Goal: Task Accomplishment & Management: Complete application form

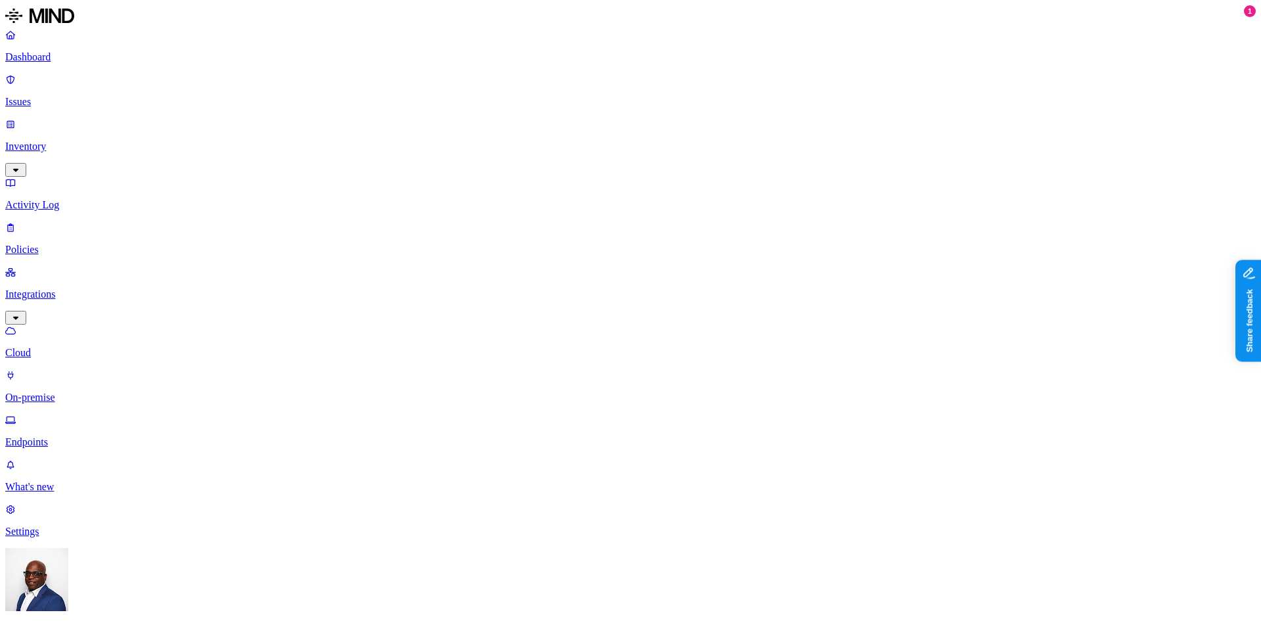
click at [51, 58] on p "Dashboard" at bounding box center [630, 57] width 1251 height 12
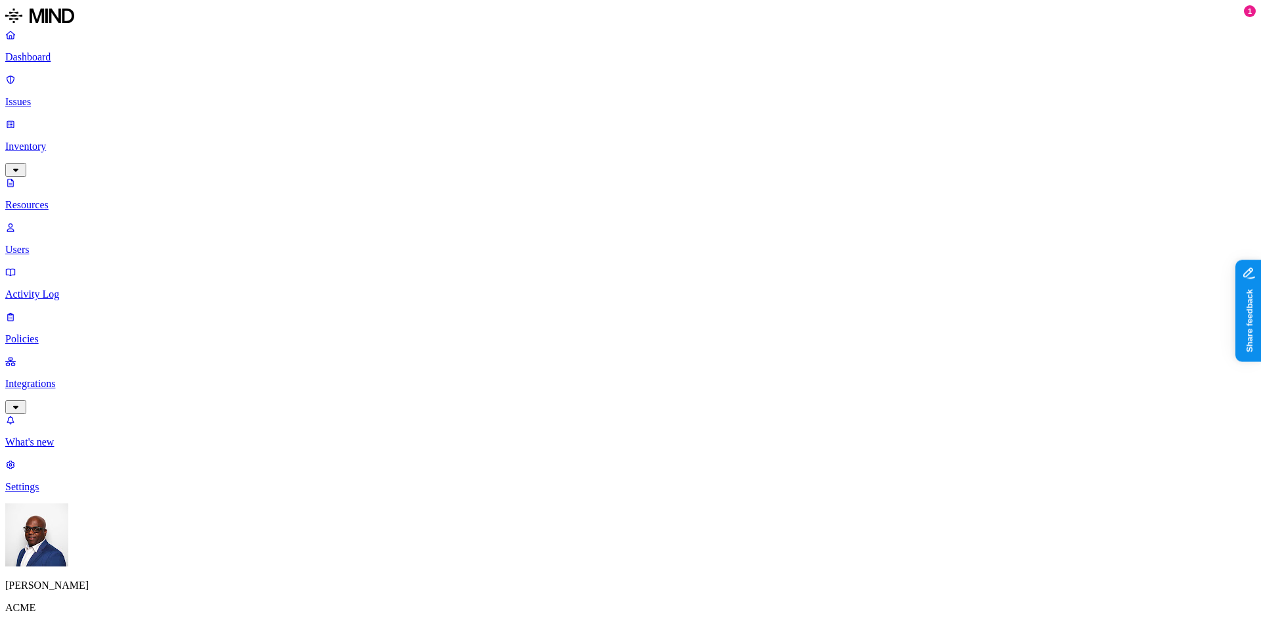
click at [42, 56] on p "Dashboard" at bounding box center [630, 57] width 1251 height 12
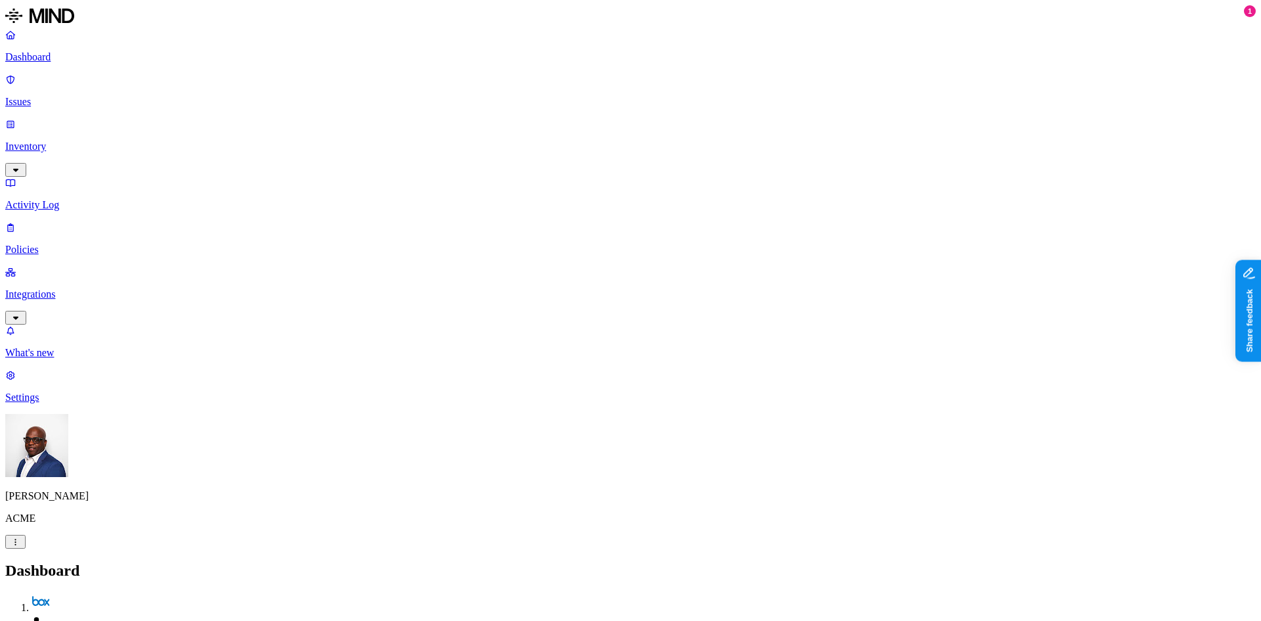
click at [56, 141] on p "Inventory" at bounding box center [630, 147] width 1251 height 12
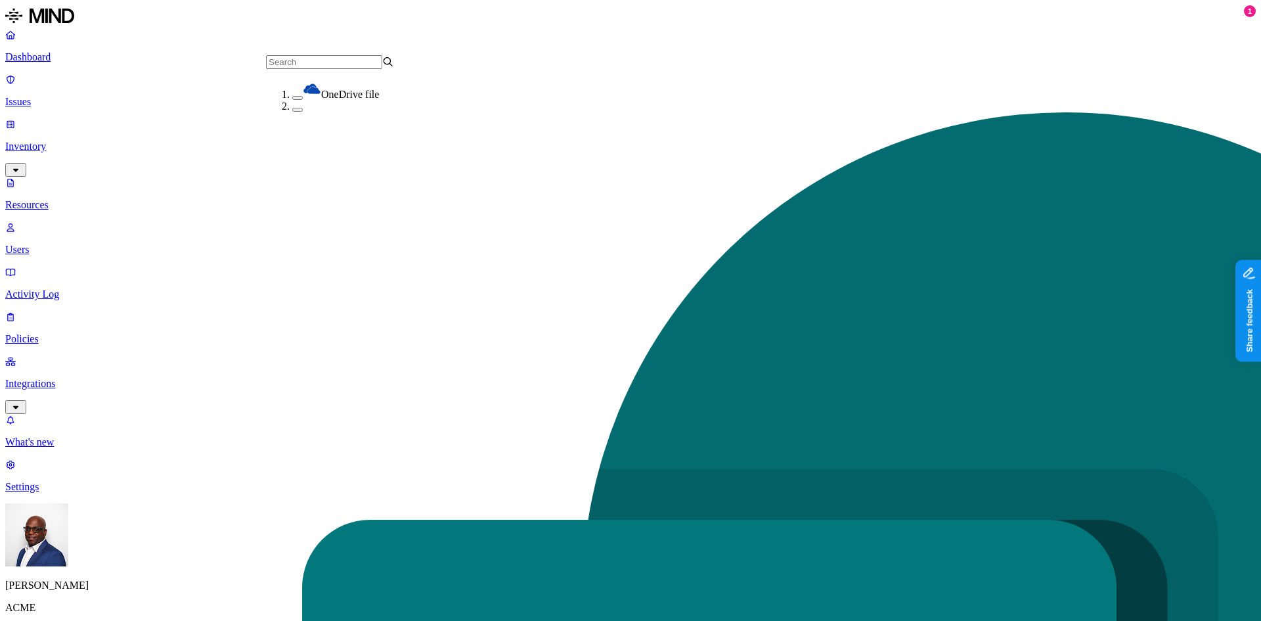
scroll to position [112, 0]
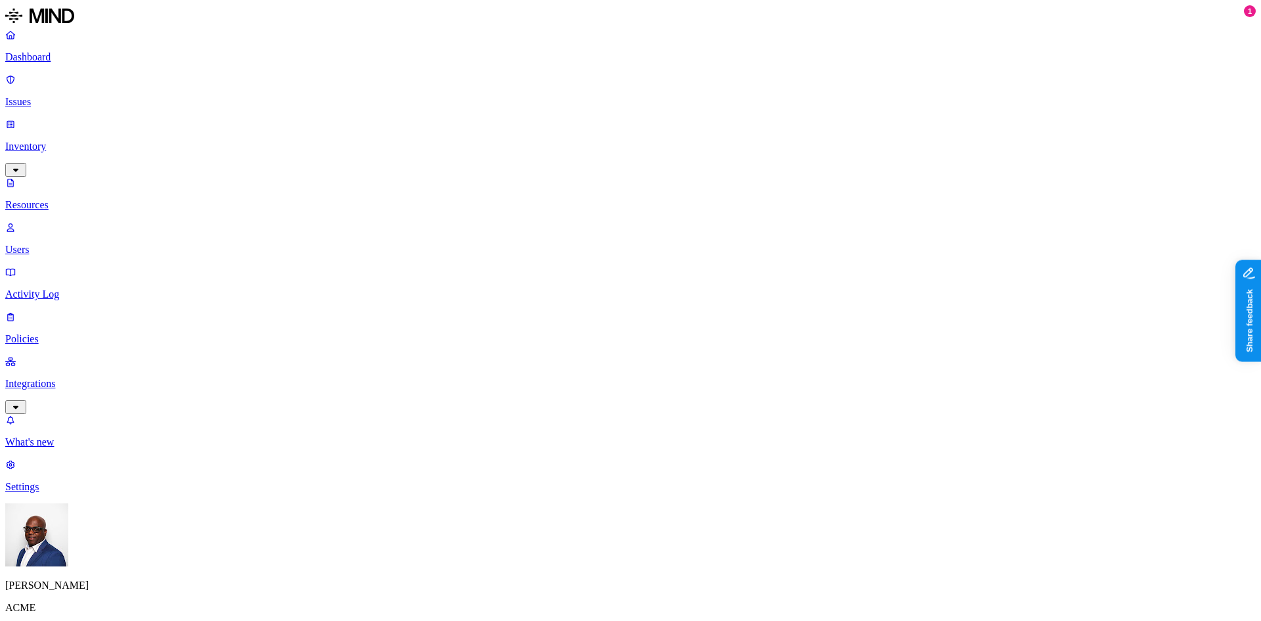
click at [392, 118] on button "button" at bounding box center [397, 116] width 11 height 4
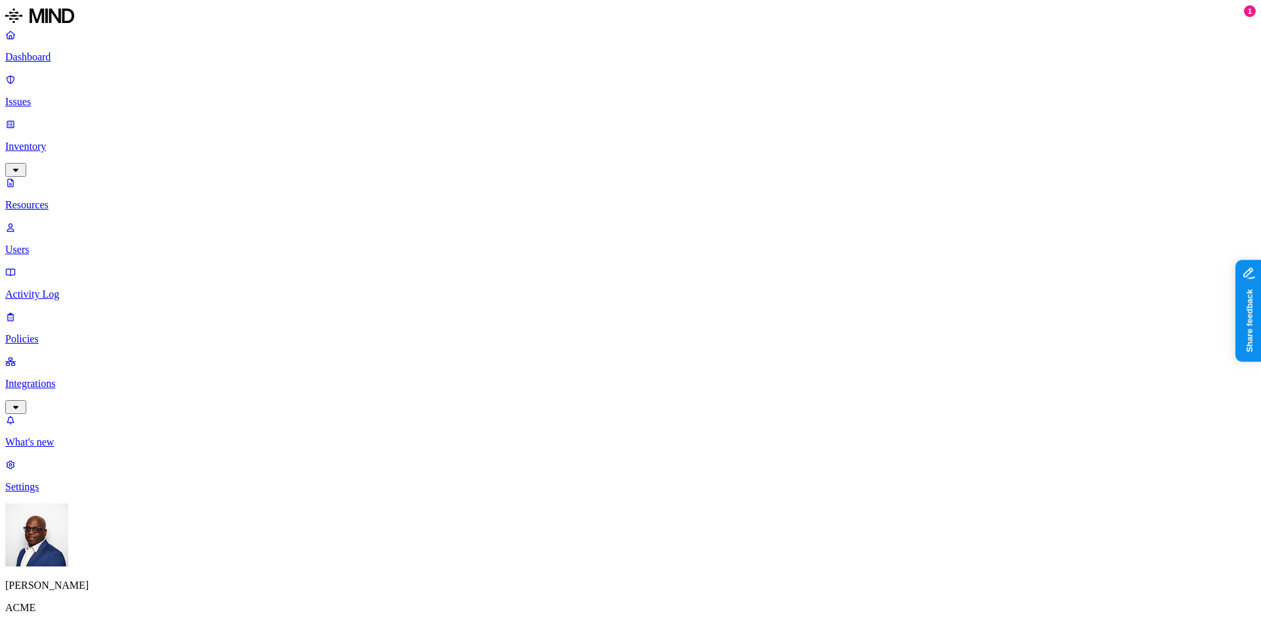
click at [671, 181] on button "button" at bounding box center [676, 183] width 11 height 4
click at [74, 59] on p "Dashboard" at bounding box center [630, 57] width 1251 height 12
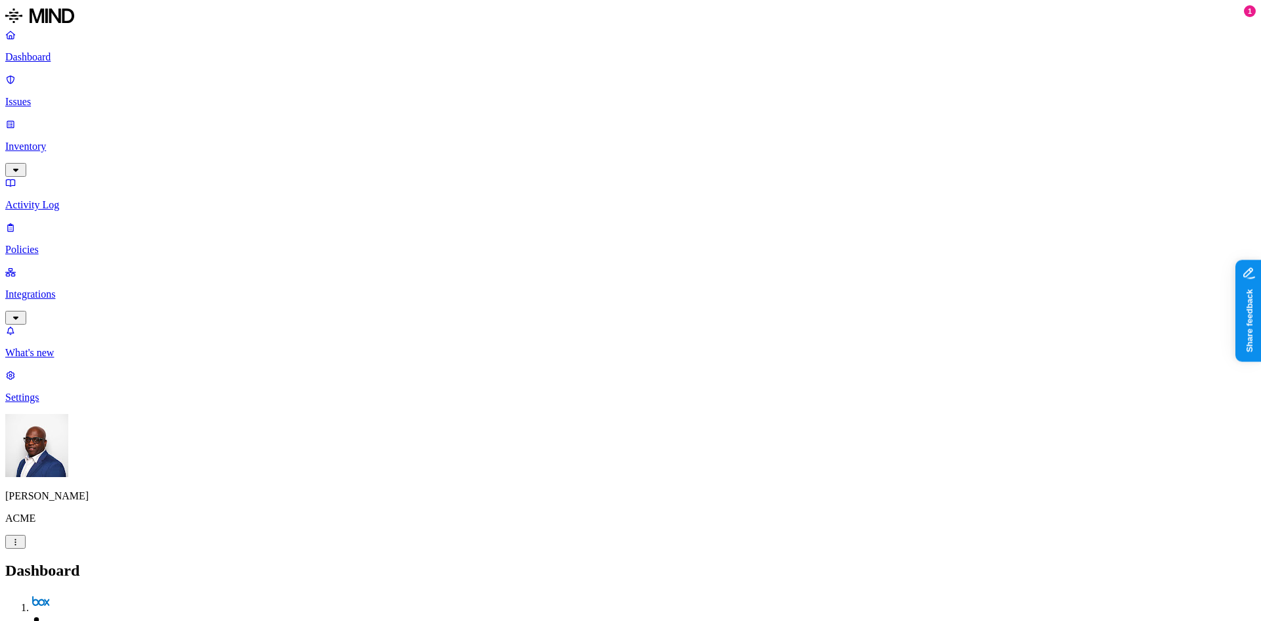
click at [53, 244] on p "Policies" at bounding box center [630, 250] width 1251 height 12
click at [45, 403] on p "Settings" at bounding box center [630, 398] width 1251 height 12
click at [45, 244] on p "Policies" at bounding box center [630, 250] width 1251 height 12
click at [78, 593] on button "Create Policy" at bounding box center [41, 600] width 72 height 14
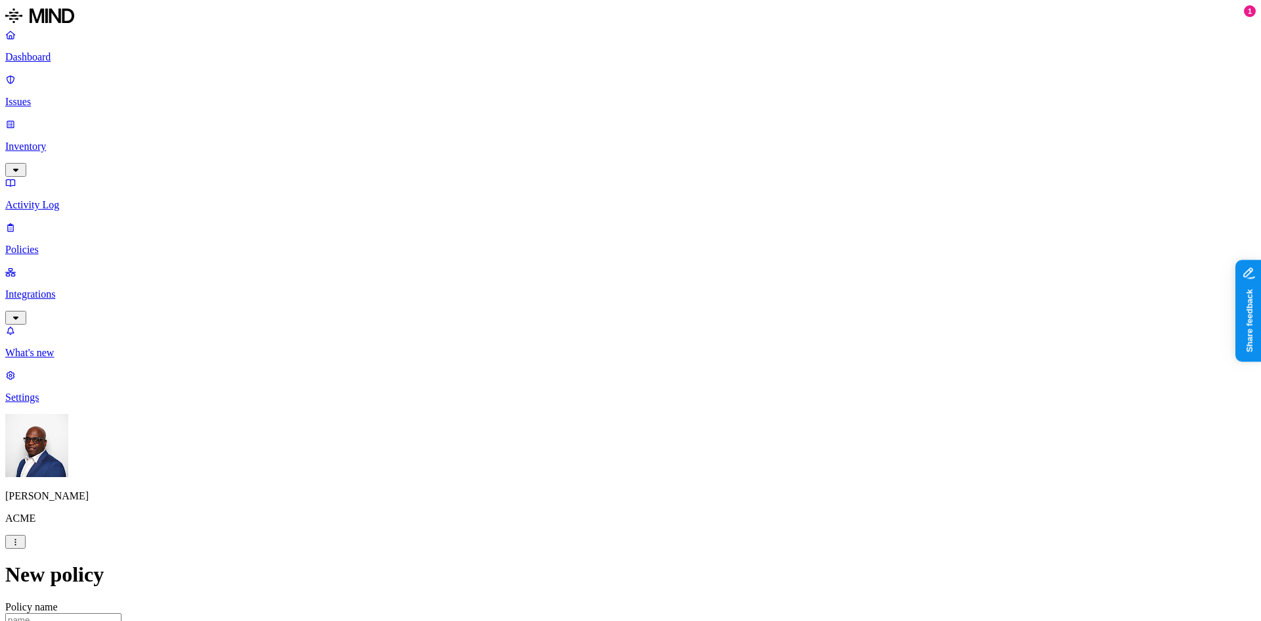
scroll to position [328, 0]
click at [590, 345] on label "Web Domain" at bounding box center [573, 343] width 34 height 23
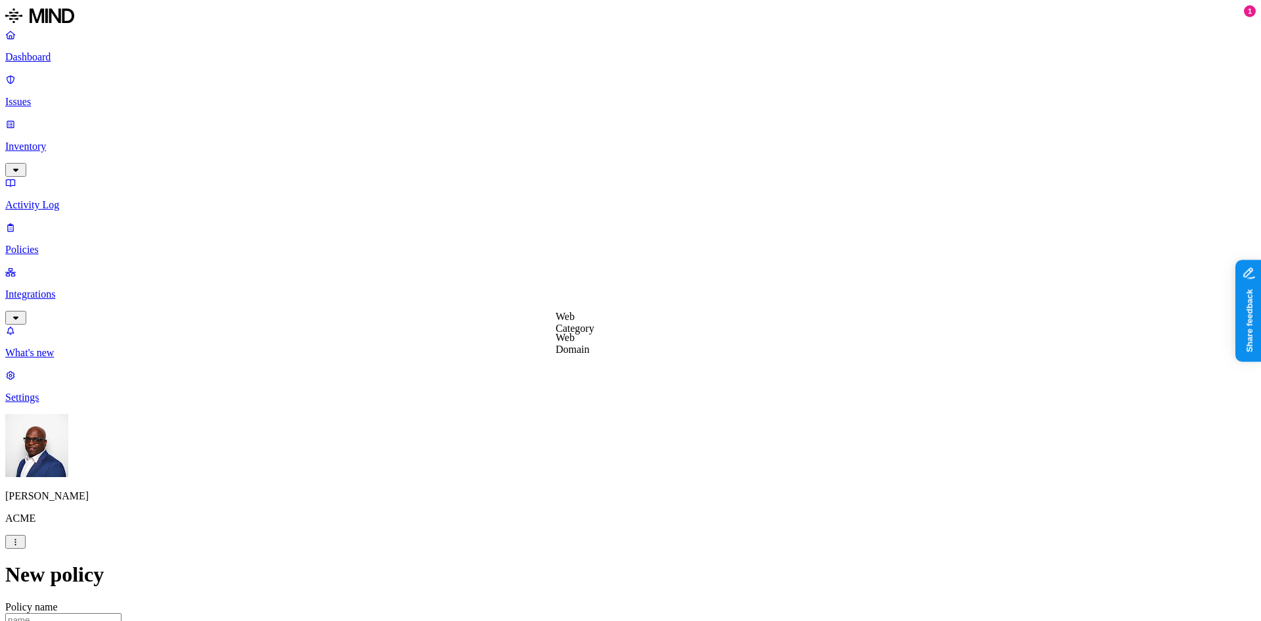
click at [590, 344] on label "Web Domain" at bounding box center [573, 343] width 34 height 23
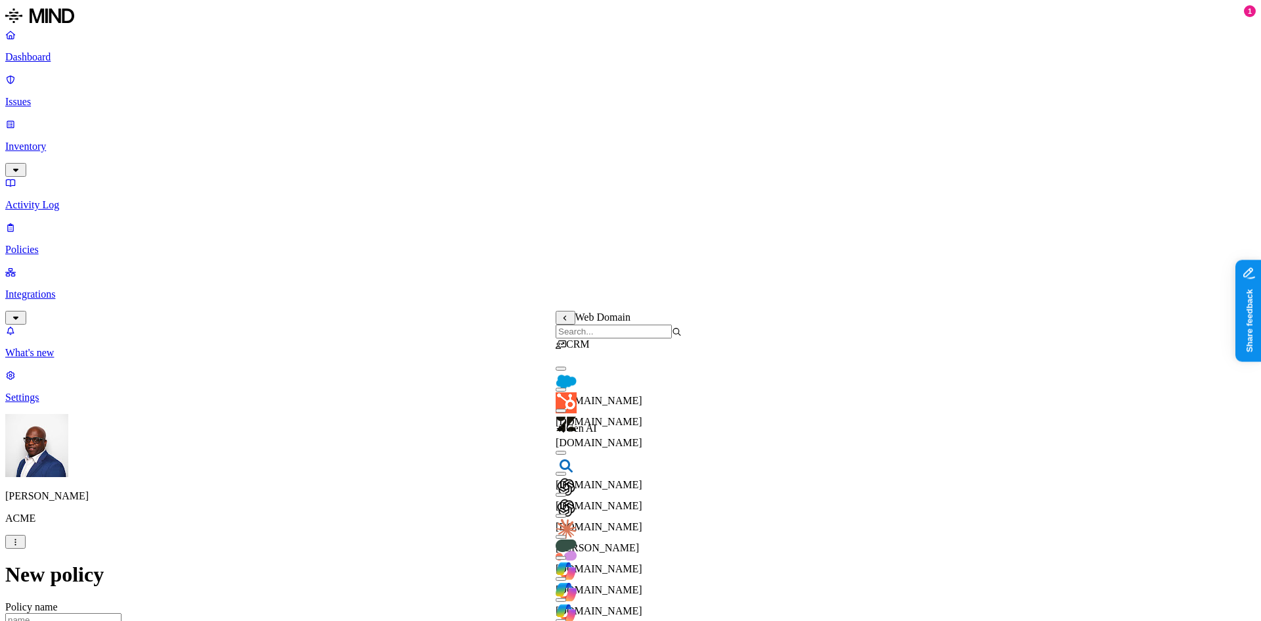
click at [566, 370] on button "button" at bounding box center [561, 369] width 11 height 4
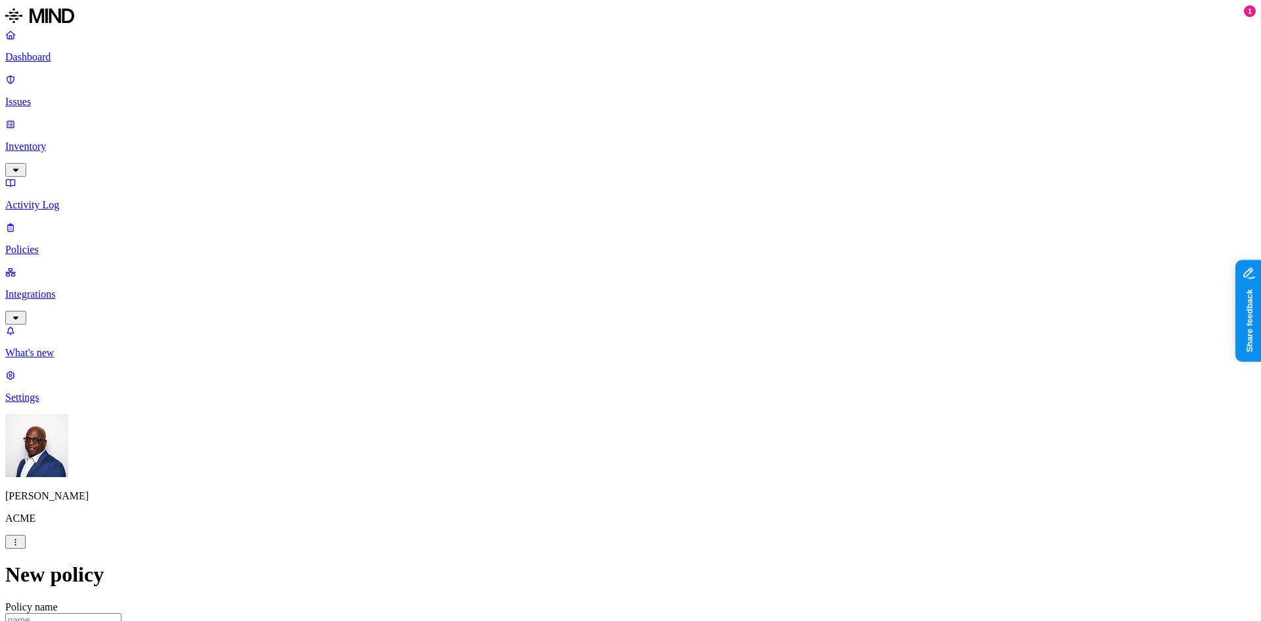
scroll to position [591, 0]
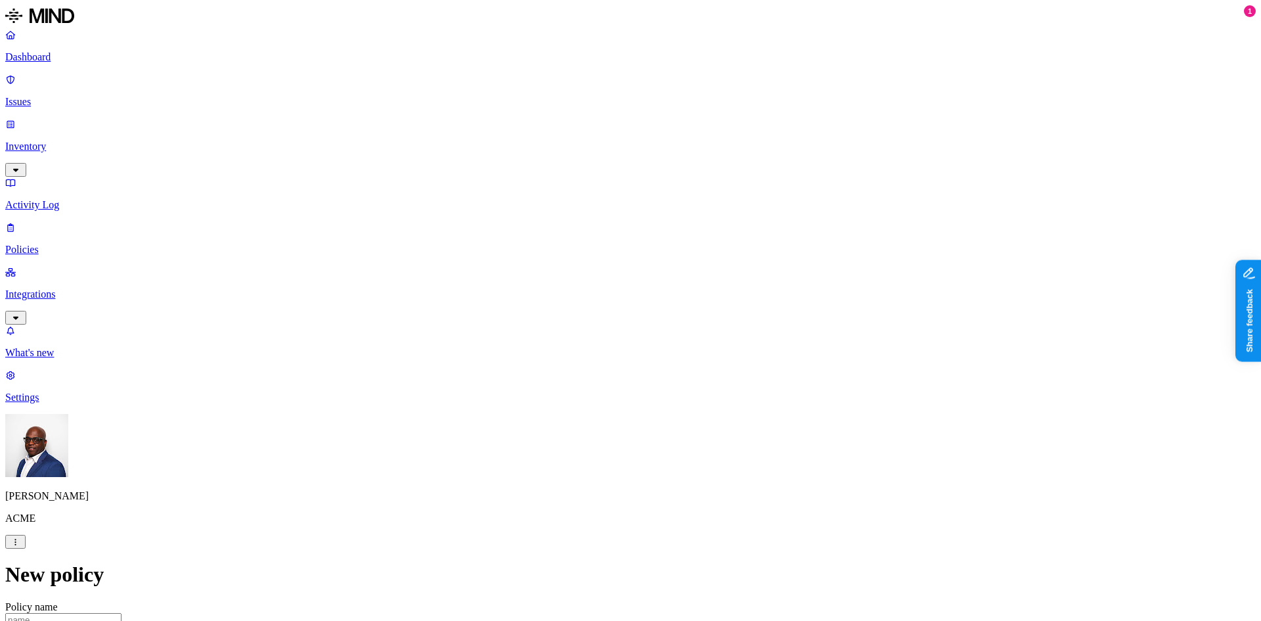
click at [57, 53] on p "Dashboard" at bounding box center [630, 57] width 1251 height 12
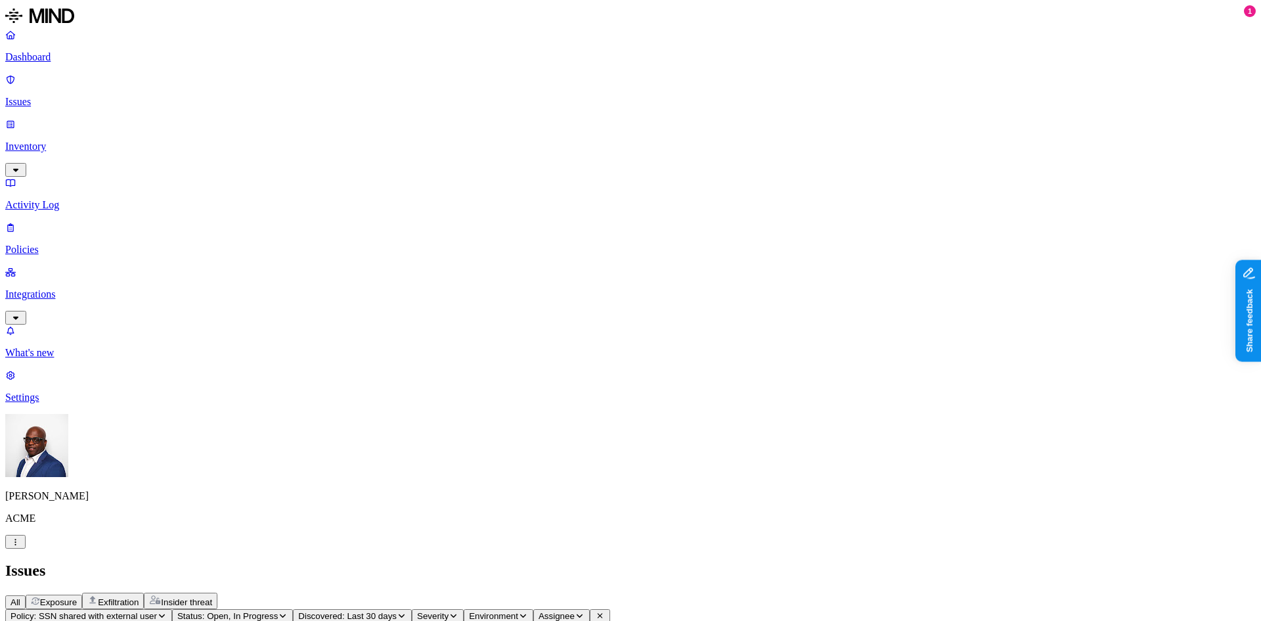
click at [43, 141] on p "Inventory" at bounding box center [630, 147] width 1251 height 12
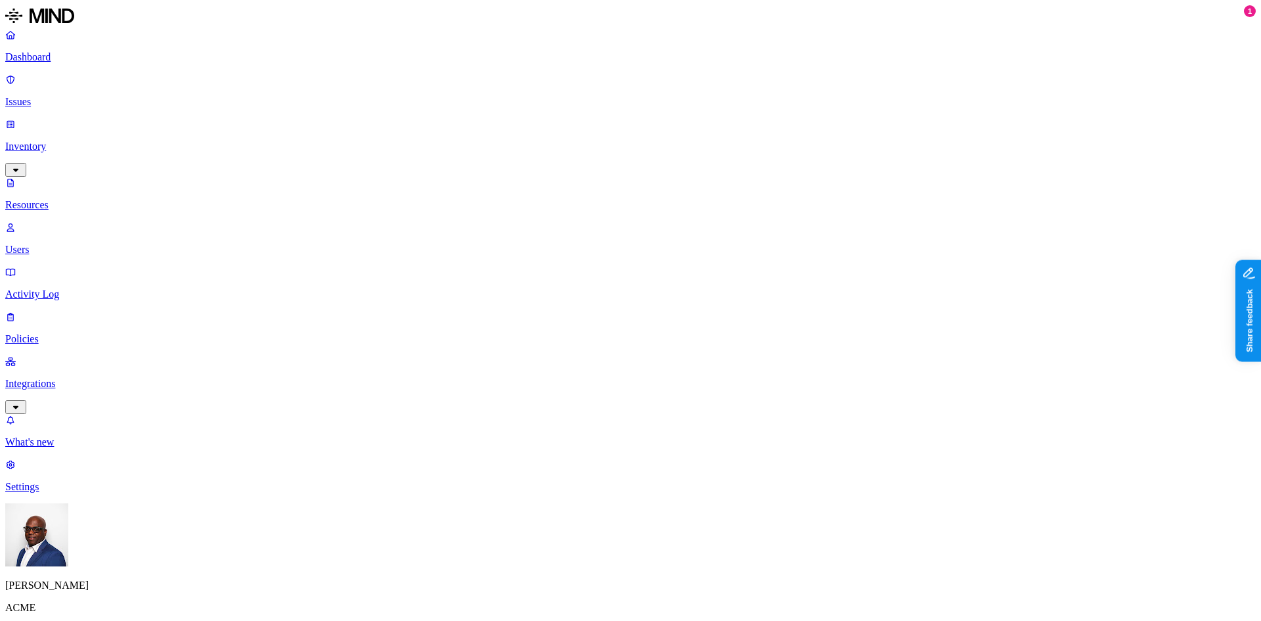
click at [52, 56] on p "Dashboard" at bounding box center [630, 57] width 1251 height 12
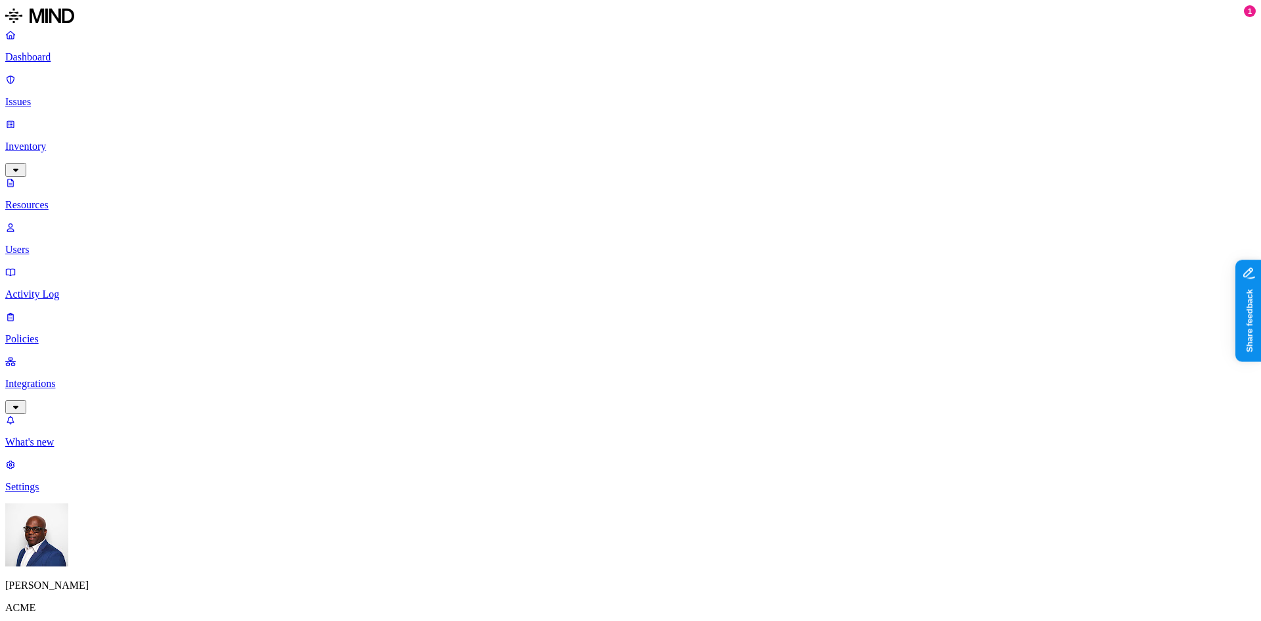
click at [50, 96] on p "Issues" at bounding box center [630, 102] width 1251 height 12
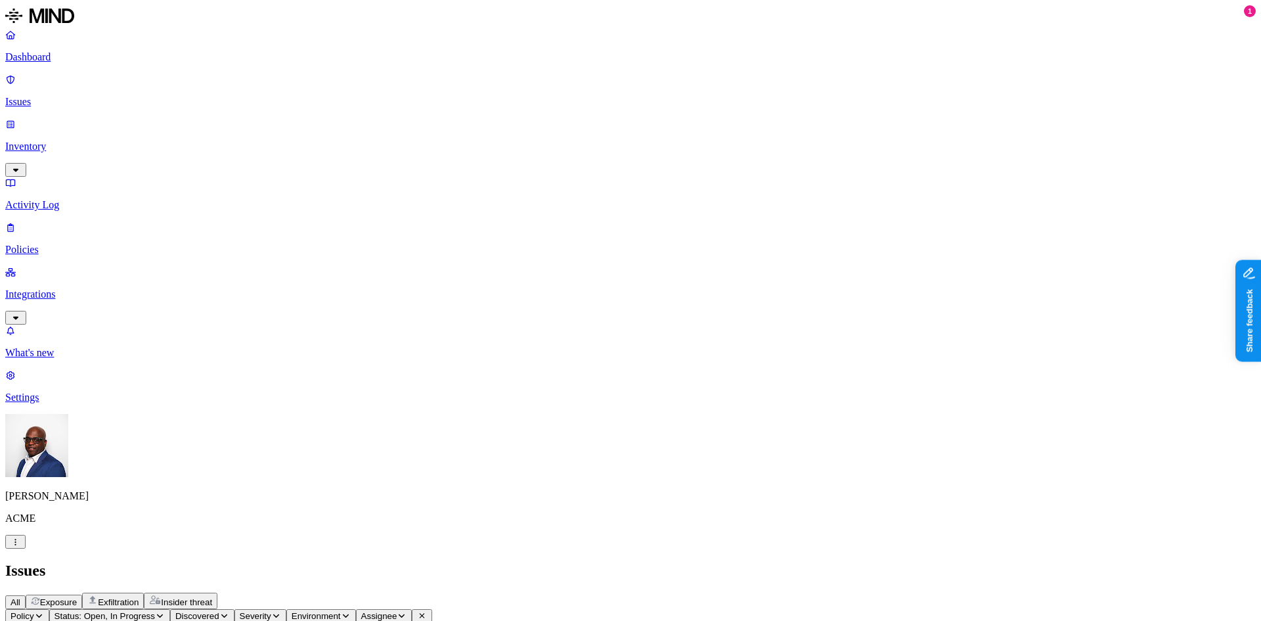
click at [77, 597] on span "Exposure" at bounding box center [58, 602] width 37 height 10
click at [67, 96] on p "Issues" at bounding box center [630, 102] width 1251 height 12
click at [77, 597] on span "Exposure" at bounding box center [58, 602] width 37 height 10
click at [82, 96] on p "Issues" at bounding box center [630, 102] width 1251 height 12
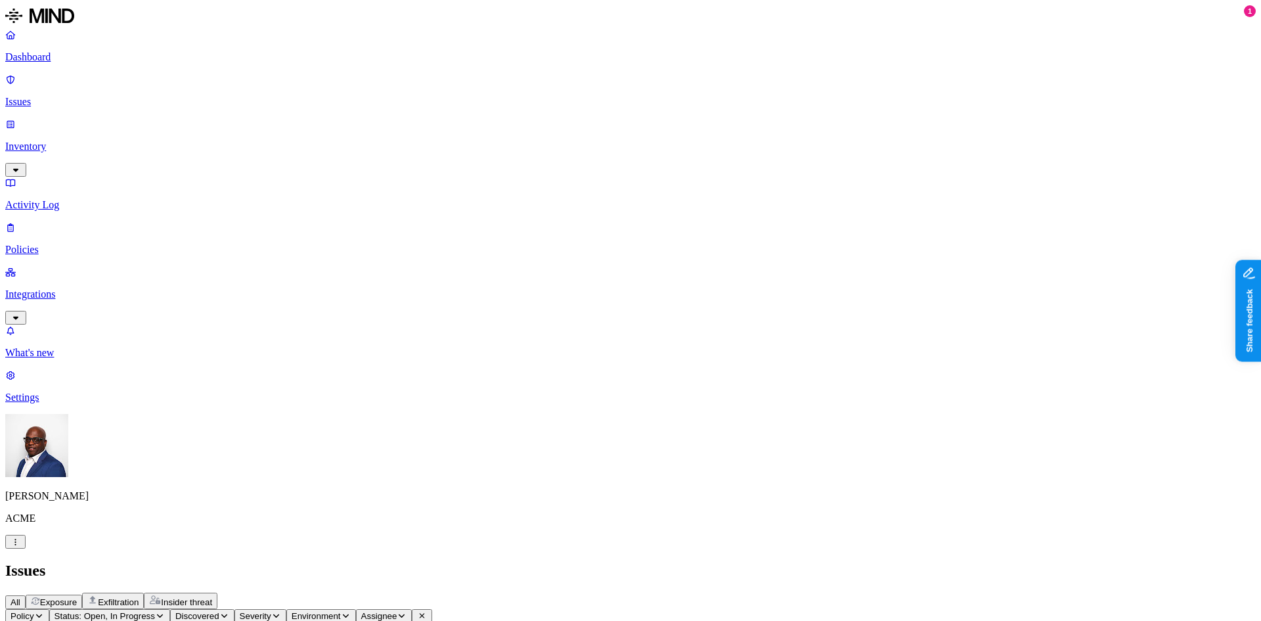
click at [397, 611] on span "Assignee" at bounding box center [379, 616] width 36 height 10
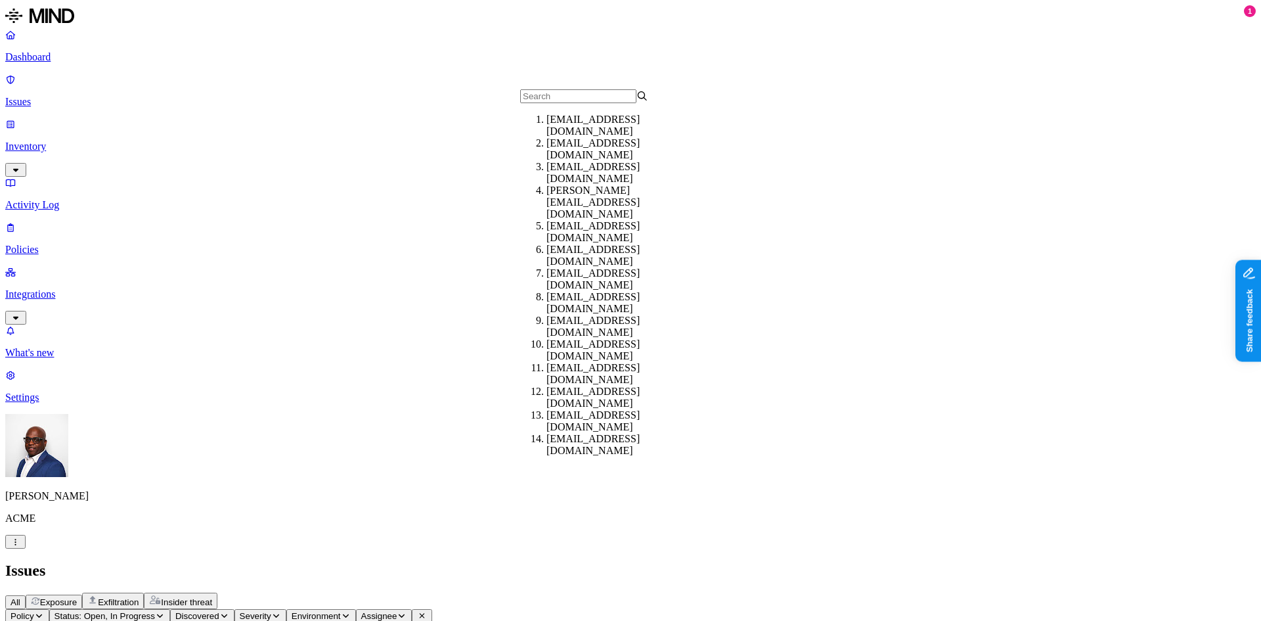
click at [558, 134] on div "adir@acme.tannin.io" at bounding box center [611, 126] width 128 height 24
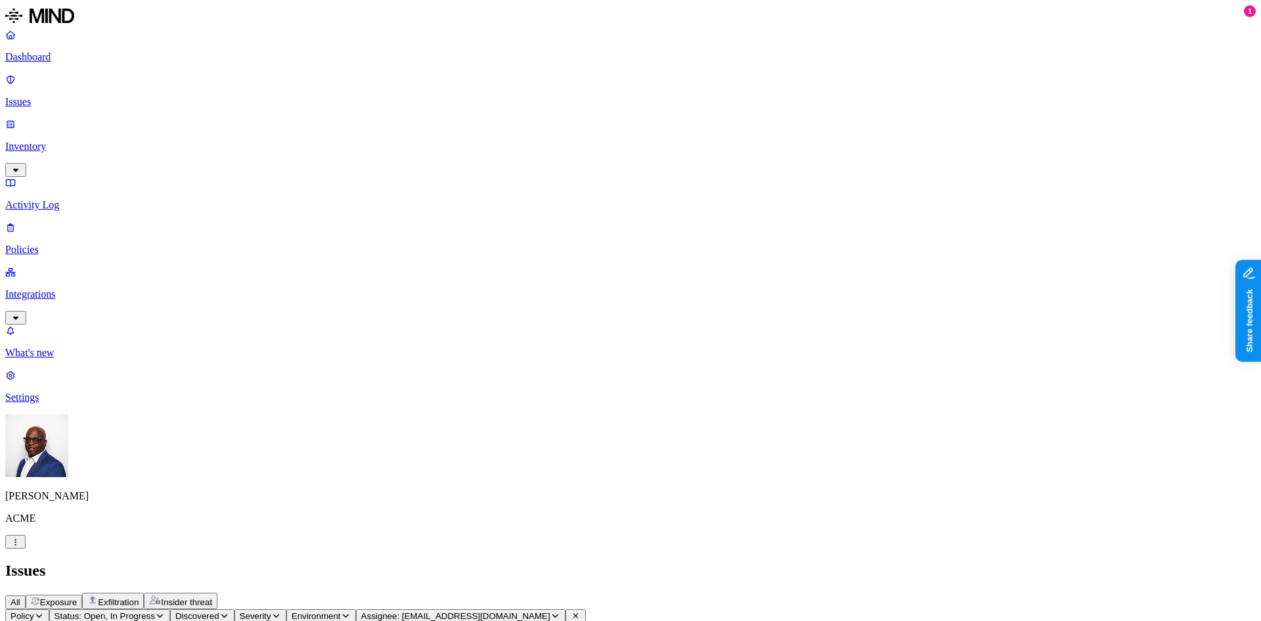
drag, startPoint x: 579, startPoint y: 76, endPoint x: 382, endPoint y: 101, distance: 198.6
click at [581, 612] on icon at bounding box center [576, 616] width 10 height 8
click at [77, 597] on span "Exposure" at bounding box center [58, 602] width 37 height 10
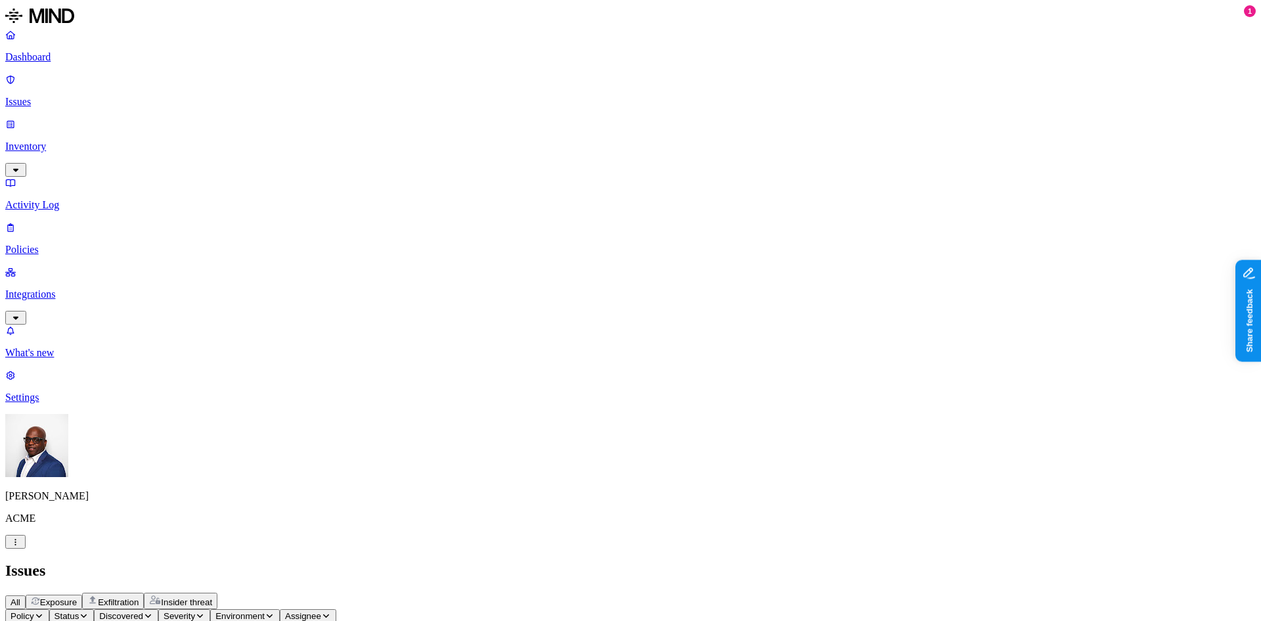
drag, startPoint x: 45, startPoint y: 102, endPoint x: 46, endPoint y: 87, distance: 14.5
click at [45, 141] on p "Inventory" at bounding box center [630, 147] width 1251 height 12
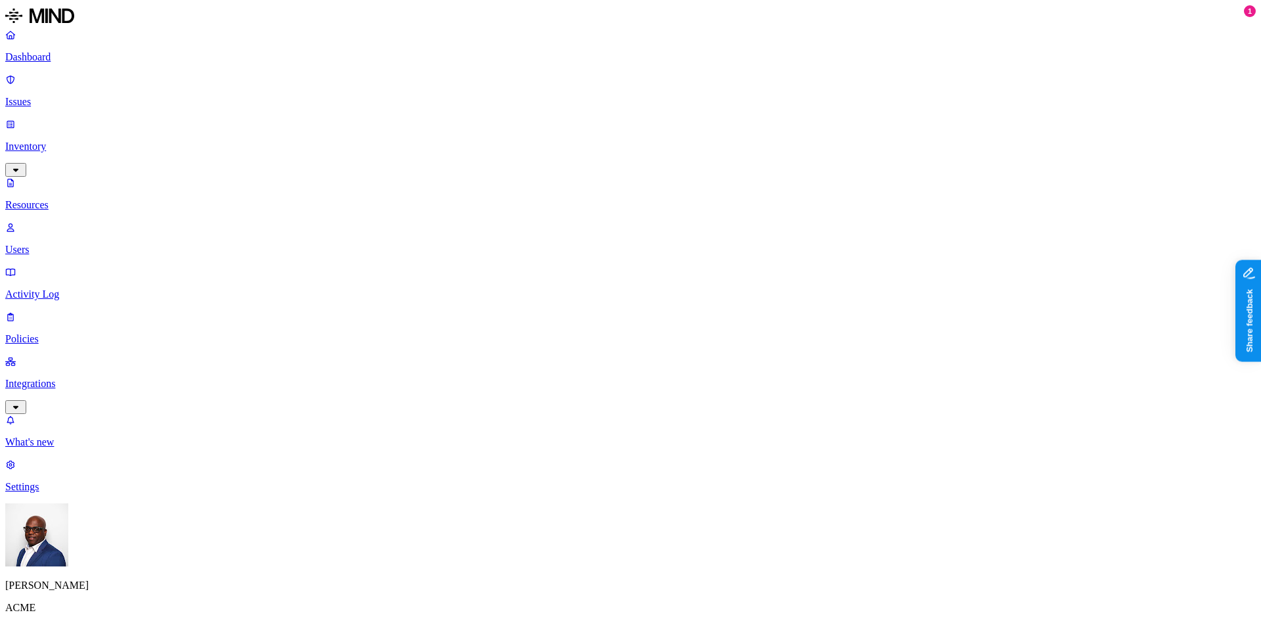
click at [46, 96] on p "Issues" at bounding box center [630, 102] width 1251 height 12
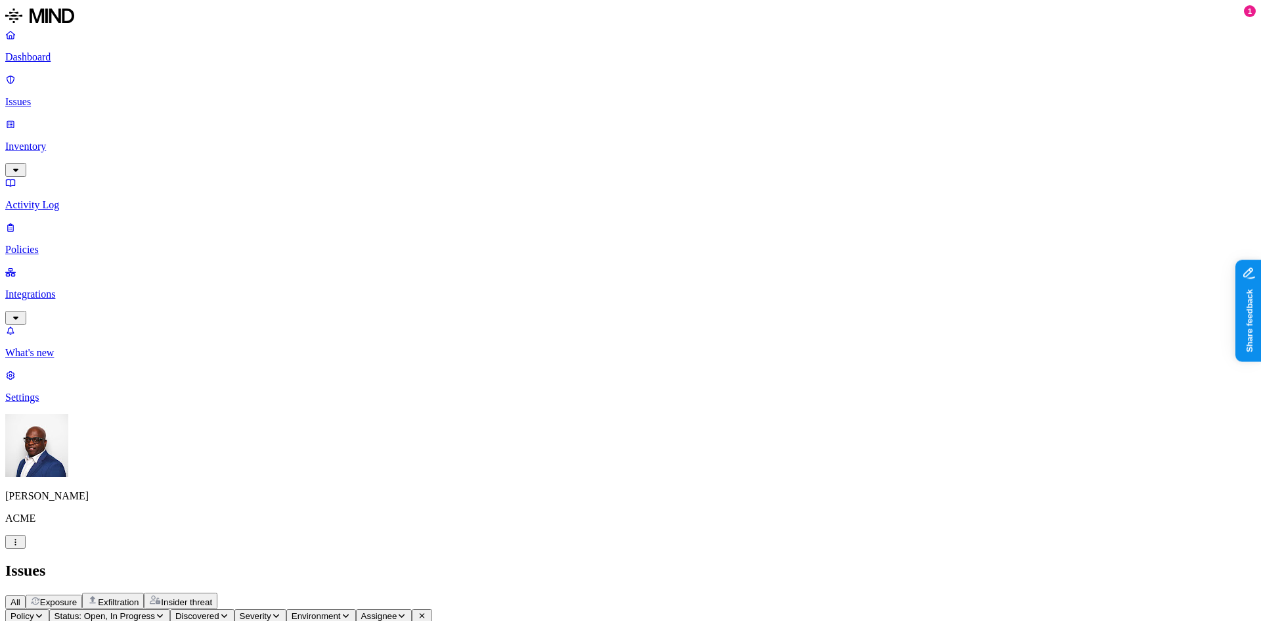
click at [77, 597] on span "Exposure" at bounding box center [58, 602] width 37 height 10
click at [60, 96] on p "Issues" at bounding box center [630, 102] width 1251 height 12
click at [61, 56] on p "Dashboard" at bounding box center [630, 57] width 1251 height 12
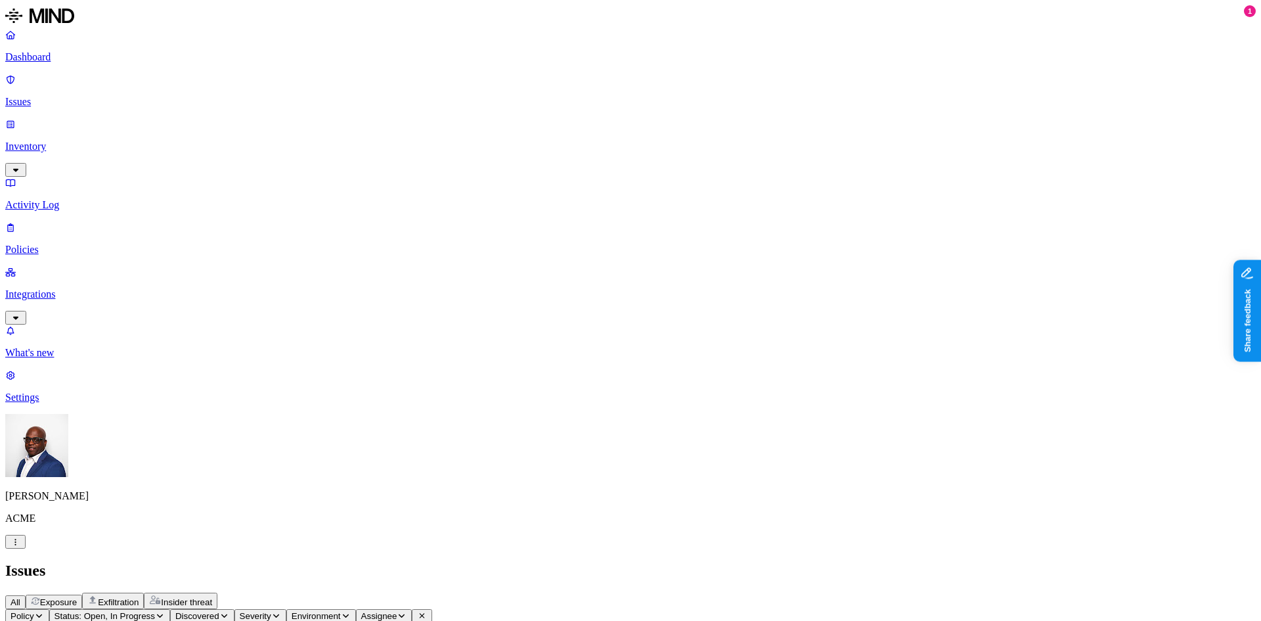
click at [139, 597] on span "Exfiltration" at bounding box center [118, 602] width 41 height 10
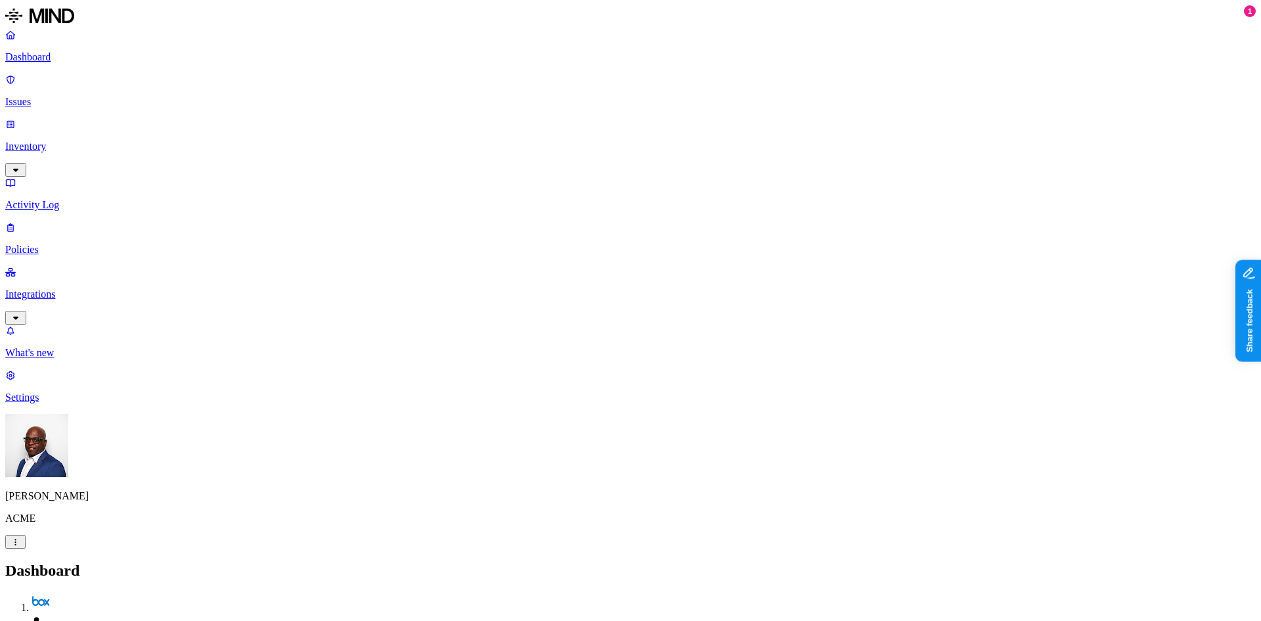
click at [59, 141] on p "Inventory" at bounding box center [630, 147] width 1251 height 12
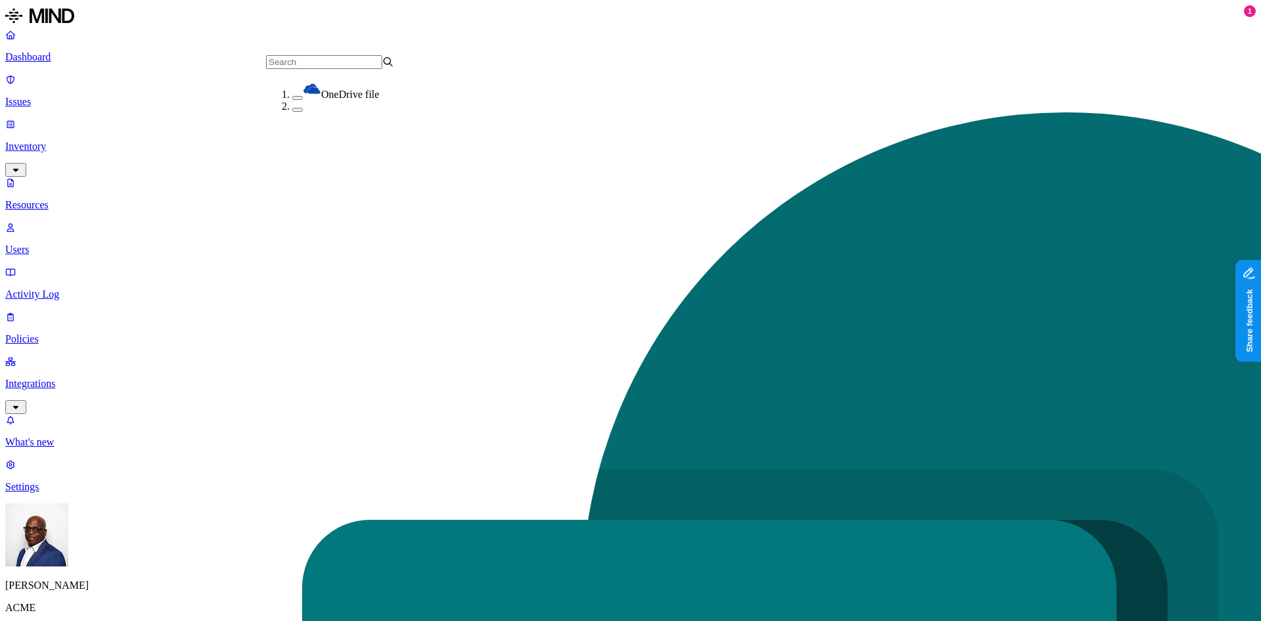
scroll to position [112, 0]
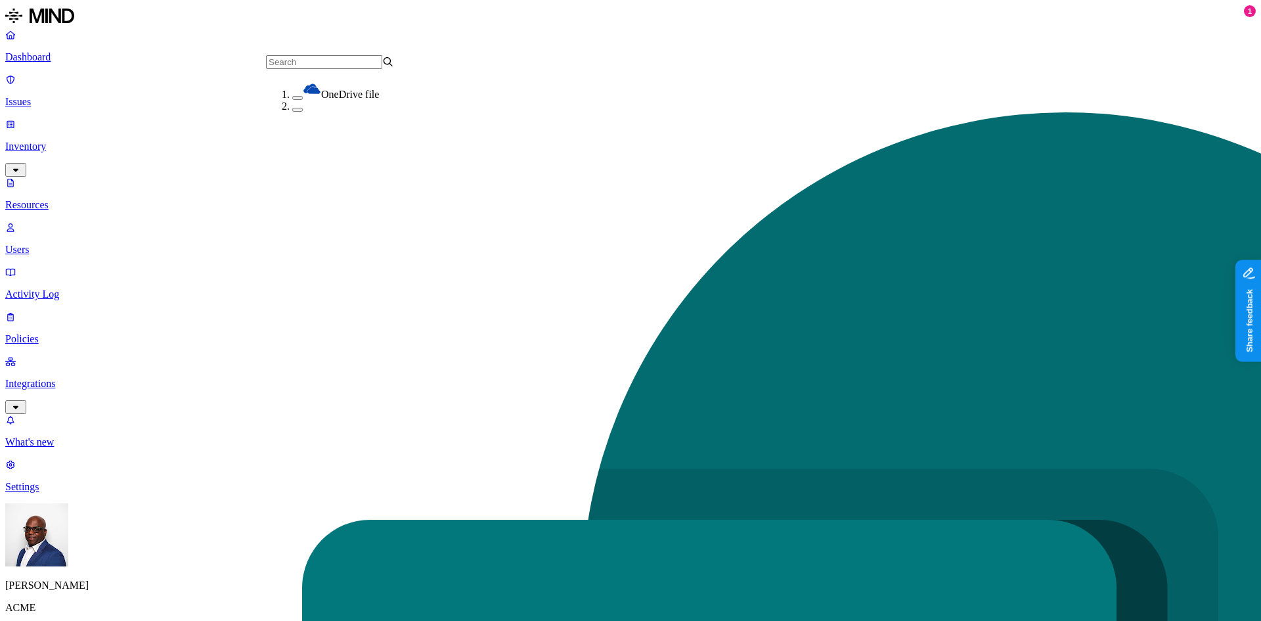
scroll to position [112, 0]
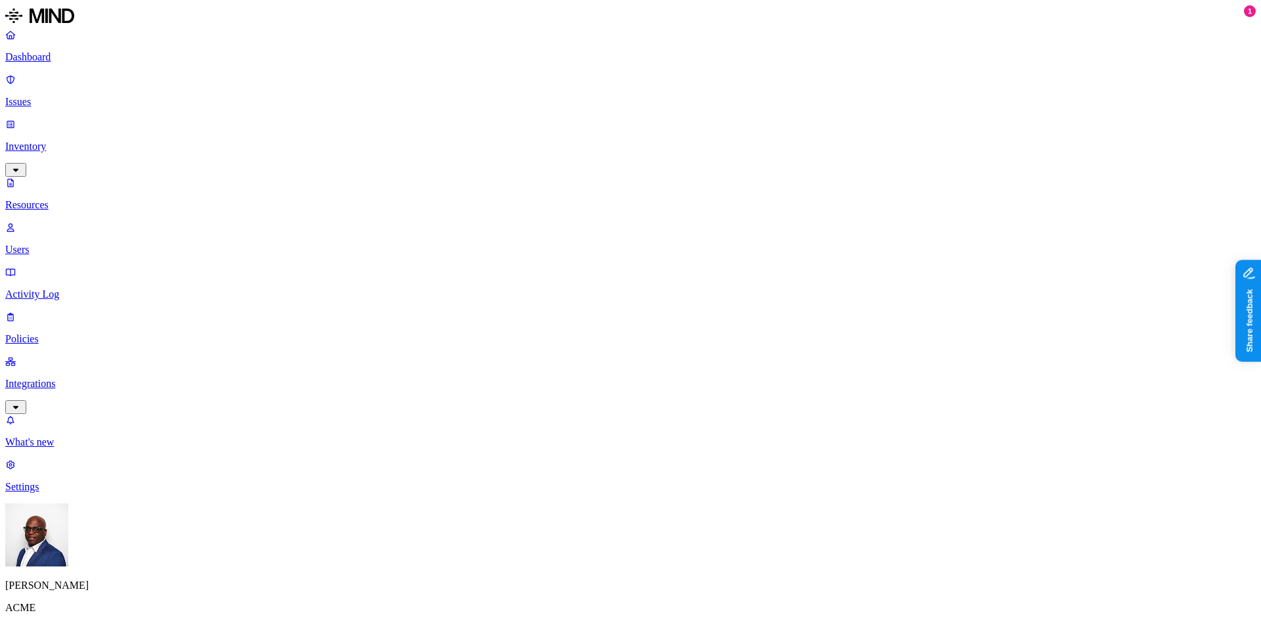
click at [392, 118] on button "button" at bounding box center [397, 116] width 11 height 4
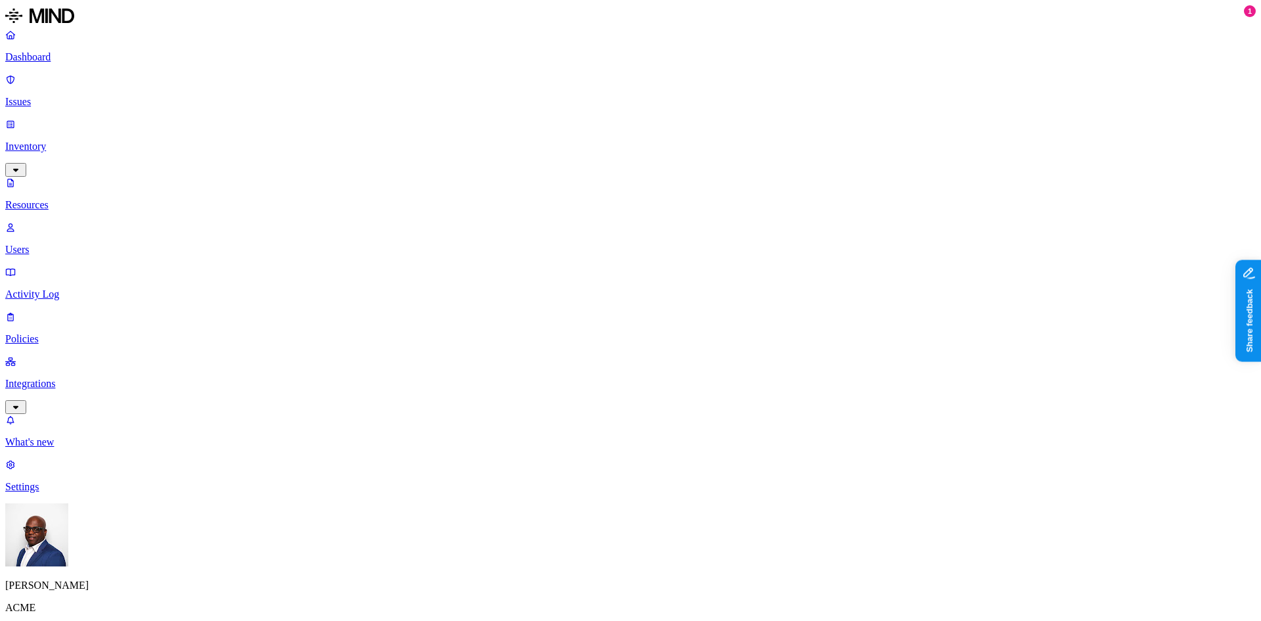
click at [671, 185] on div "Public" at bounding box center [735, 186] width 128 height 24
drag, startPoint x: 564, startPoint y: 264, endPoint x: 564, endPoint y: 250, distance: 13.8
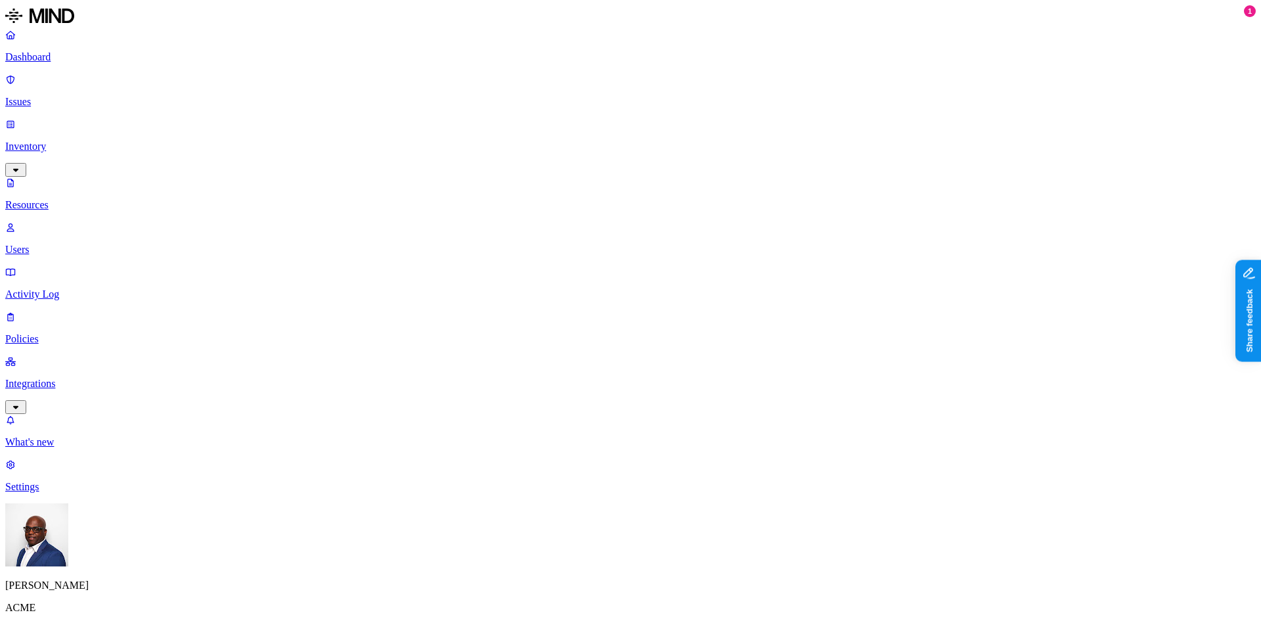
scroll to position [357, 0]
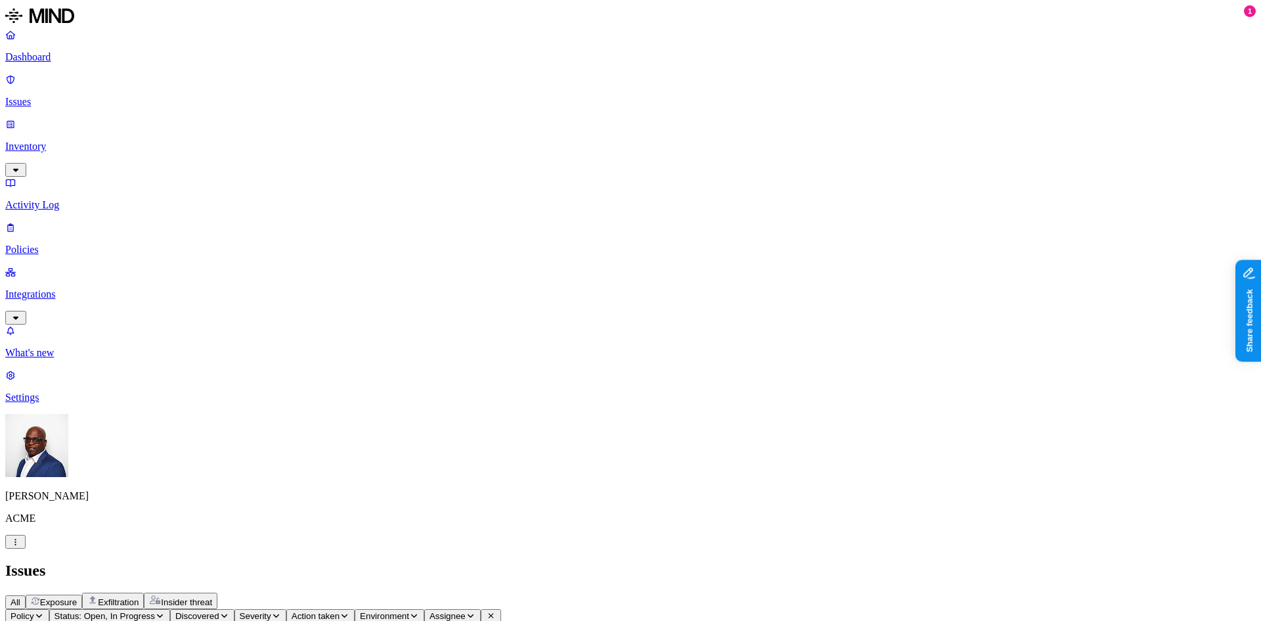
click at [34, 244] on p "Policies" at bounding box center [630, 250] width 1251 height 12
click at [41, 96] on p "Issues" at bounding box center [630, 102] width 1251 height 12
click at [212, 597] on span "Insider threat" at bounding box center [186, 602] width 51 height 10
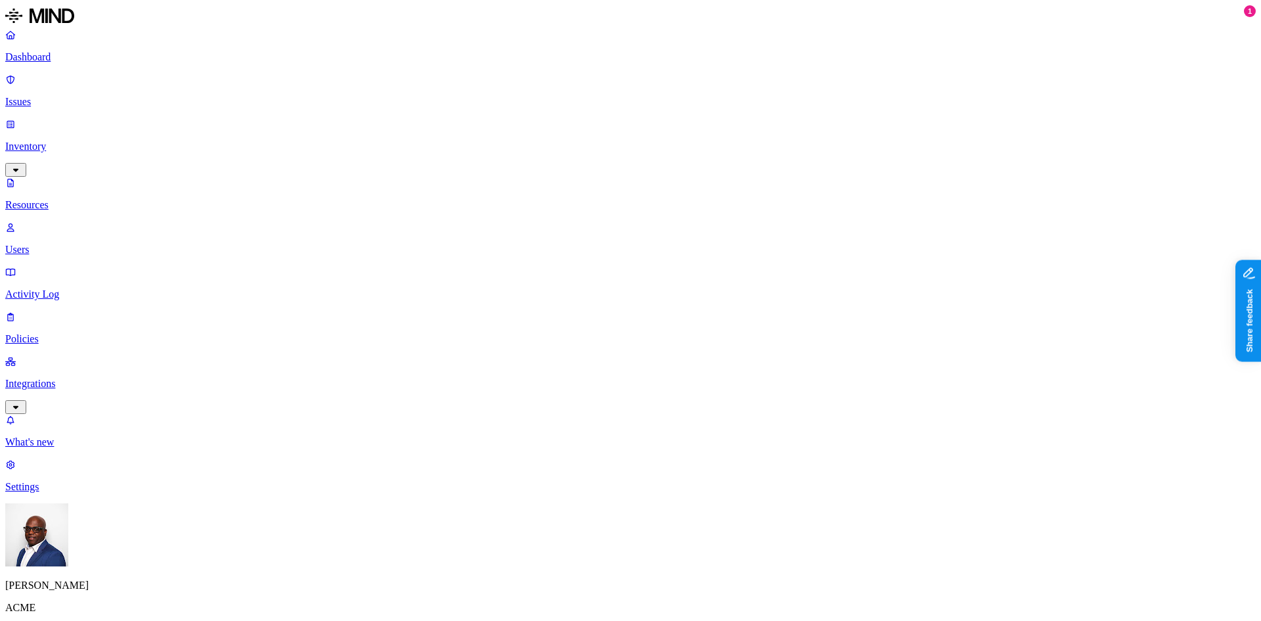
click at [49, 333] on p "Policies" at bounding box center [630, 339] width 1251 height 12
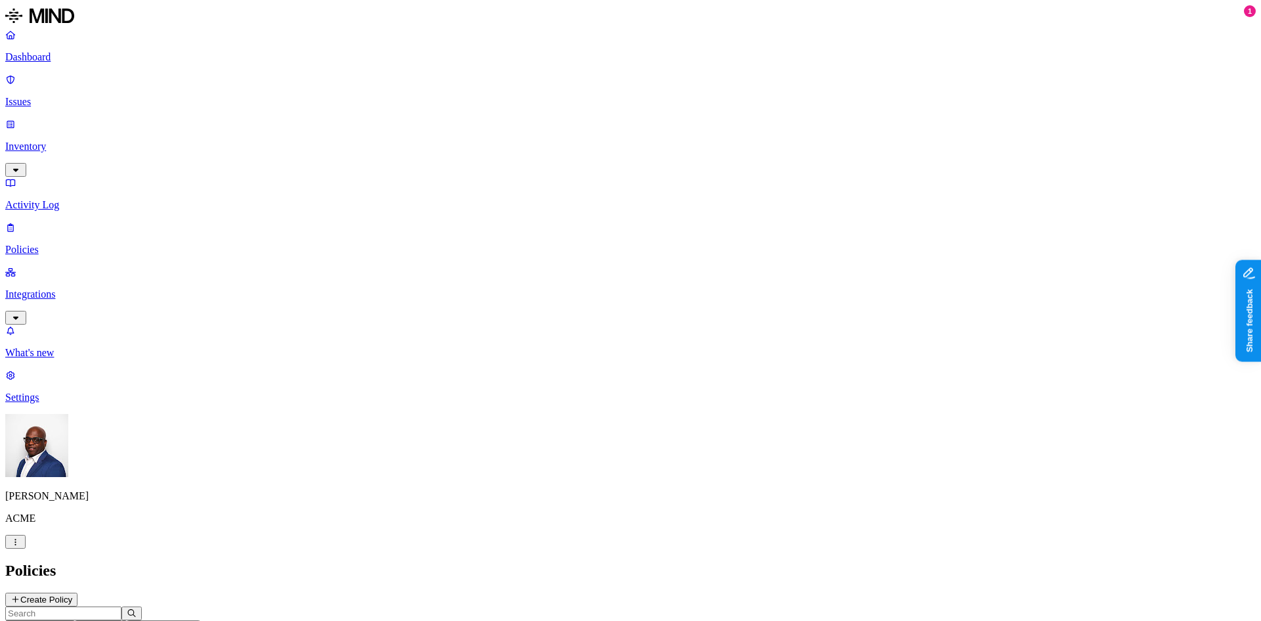
click at [78, 593] on button "Create Policy" at bounding box center [41, 600] width 72 height 14
click at [591, 485] on label "Account type" at bounding box center [573, 485] width 35 height 23
